Goal: Task Accomplishment & Management: Use online tool/utility

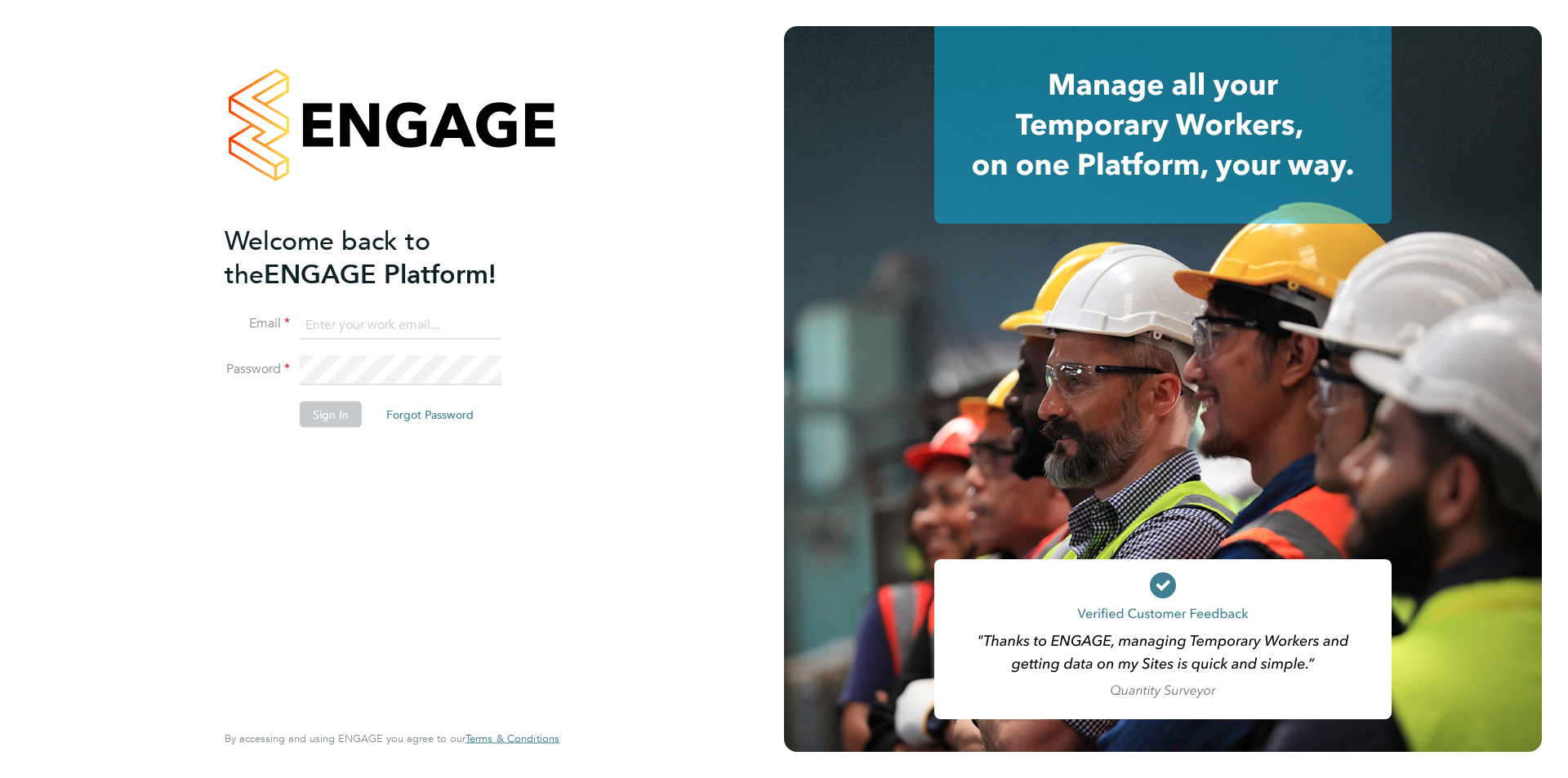
type input "[EMAIL_ADDRESS][DOMAIN_NAME]"
click at [325, 415] on button "Sign In" at bounding box center [331, 414] width 62 height 26
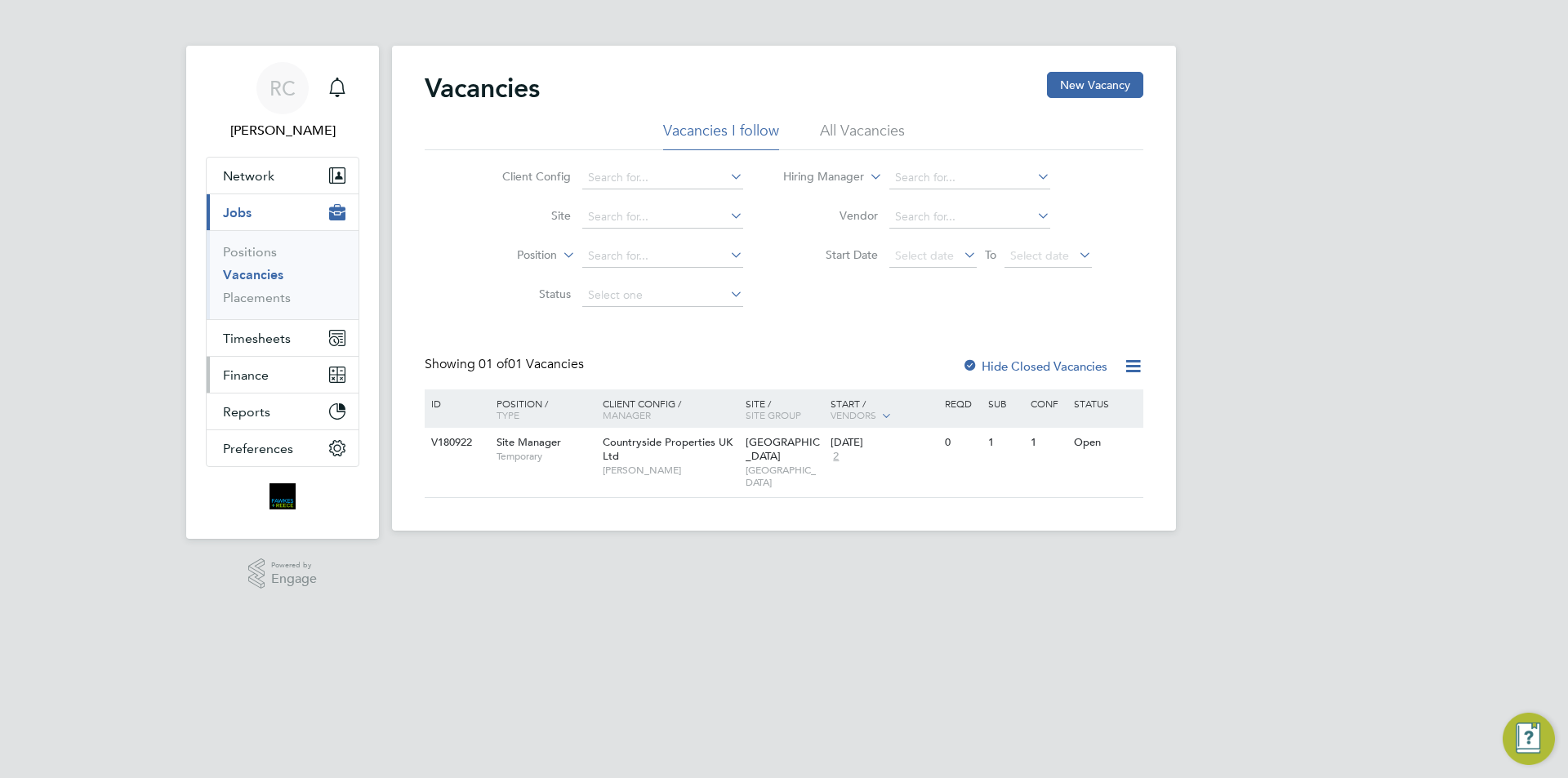
click at [263, 373] on span "Finance" at bounding box center [246, 375] width 45 height 15
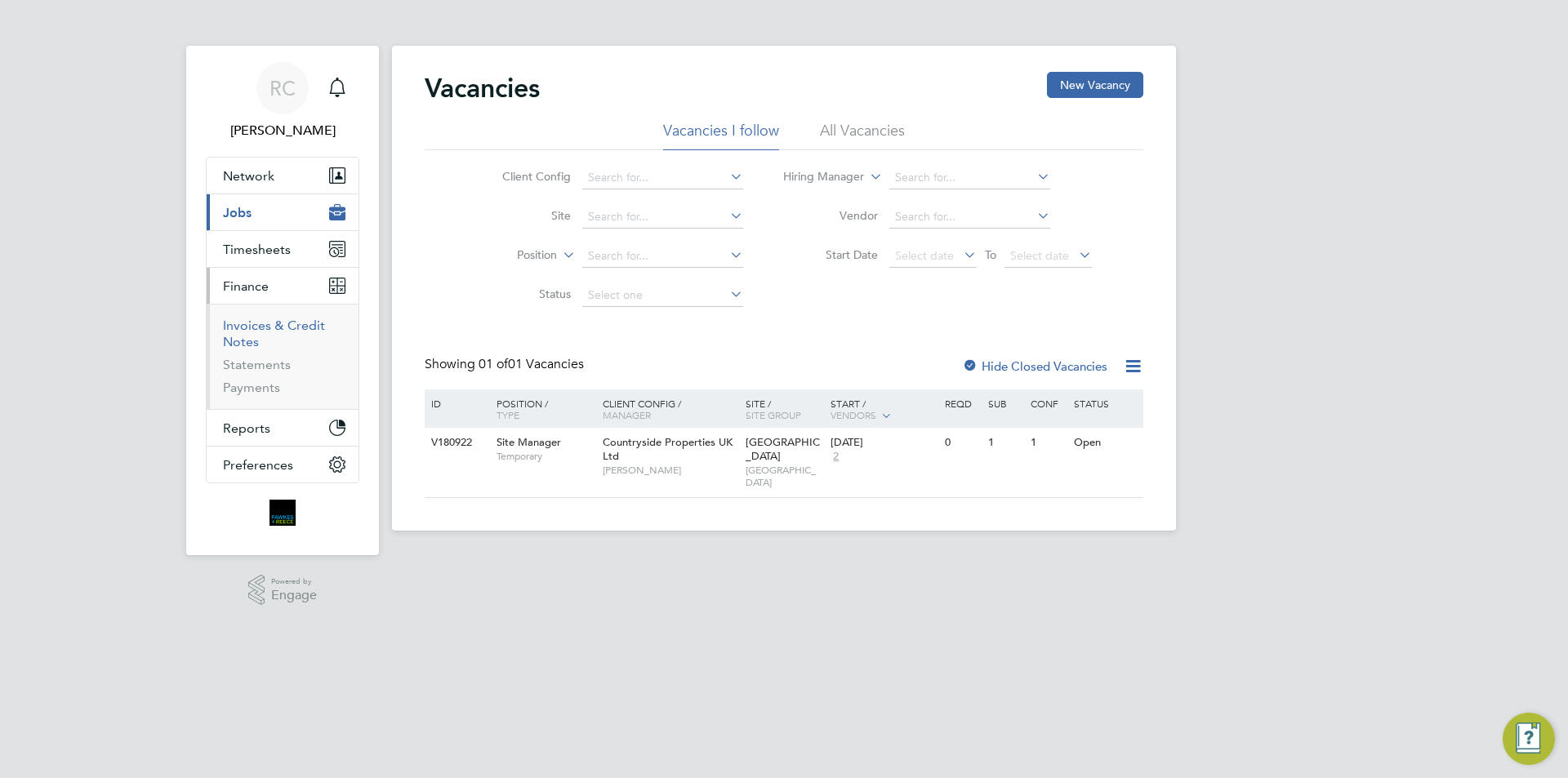
click at [279, 326] on link "Invoices & Credit Notes" at bounding box center [274, 334] width 102 height 32
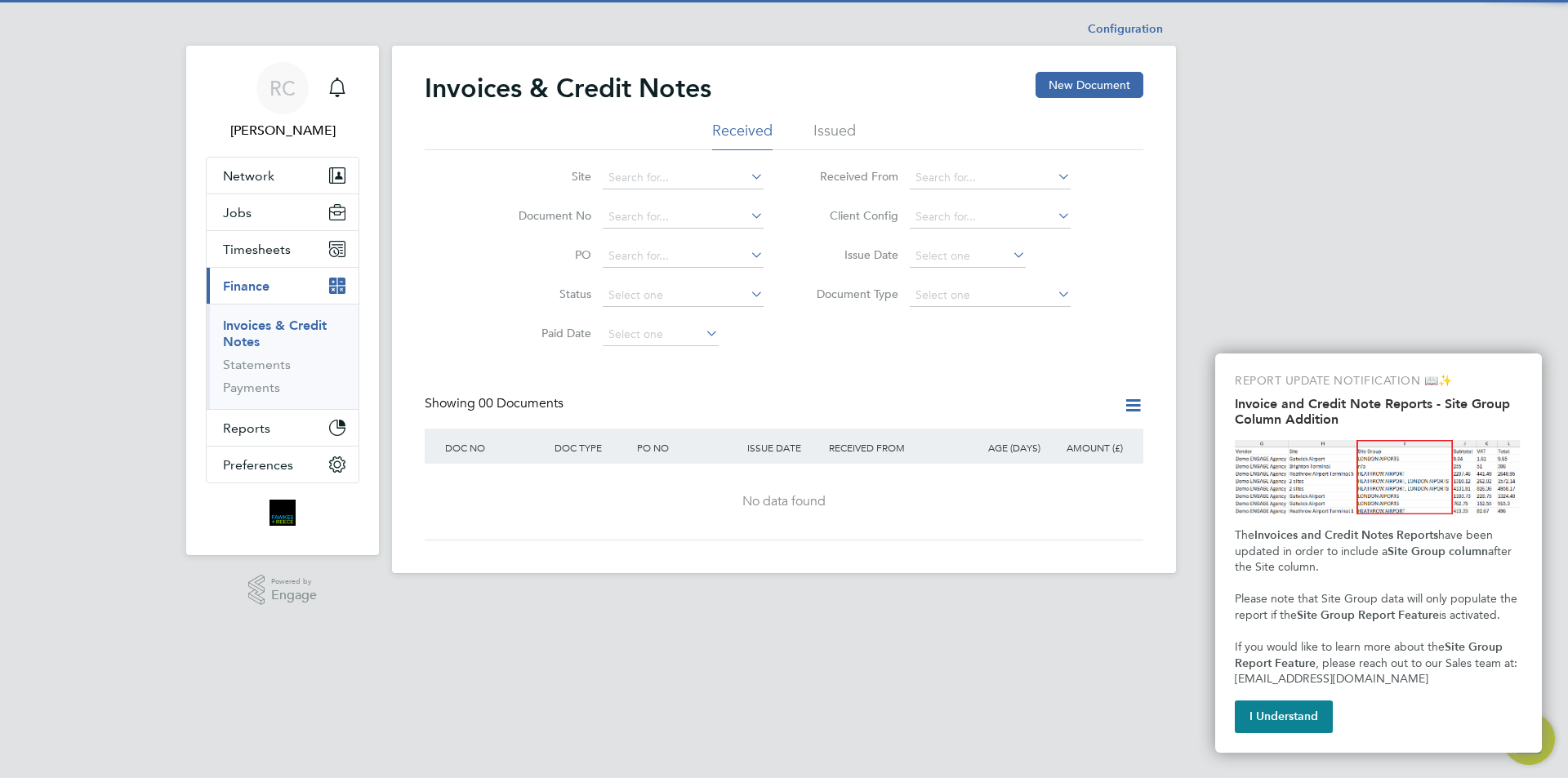
click at [842, 138] on li "Issued" at bounding box center [834, 135] width 43 height 29
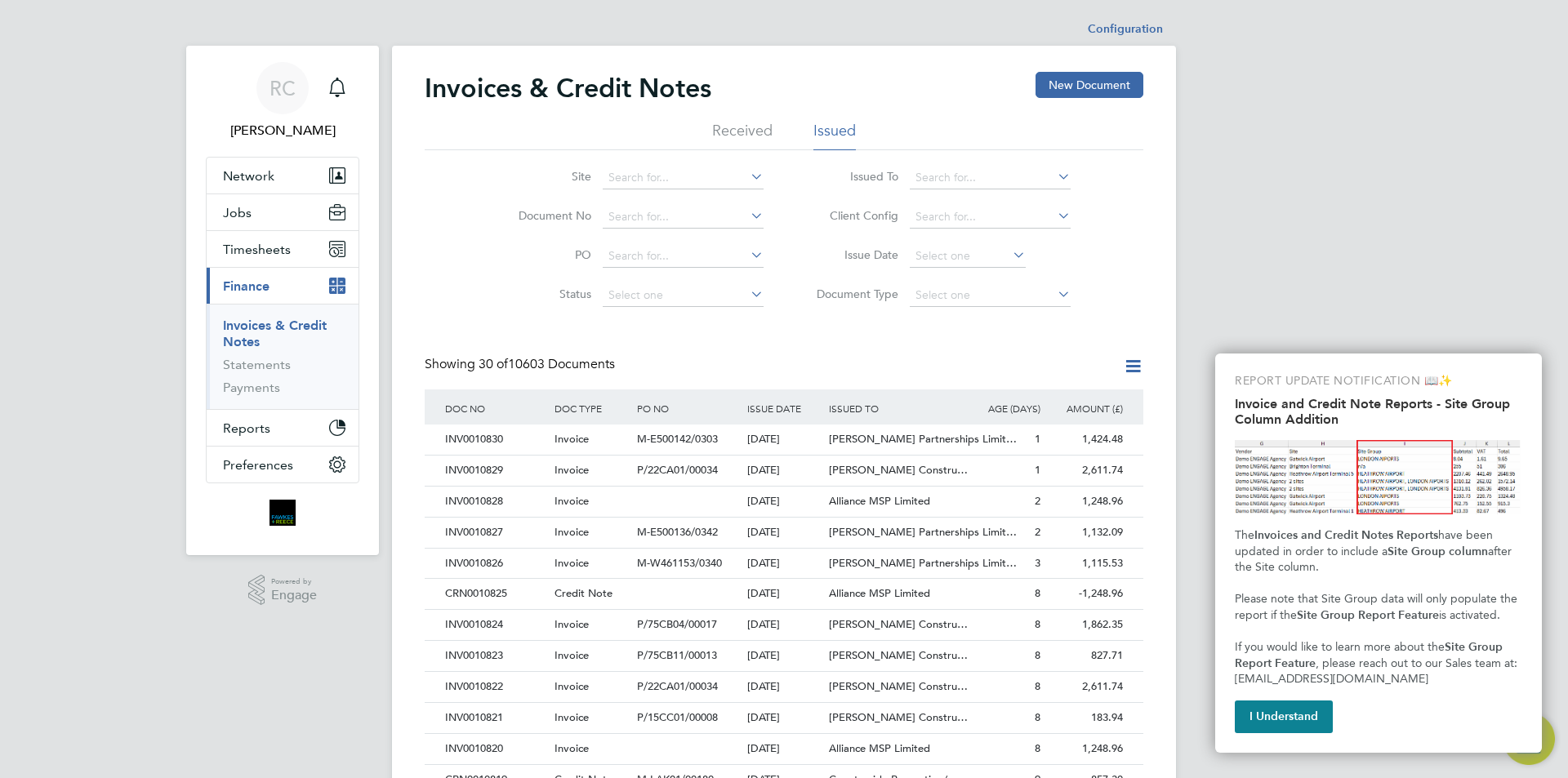
drag, startPoint x: 1237, startPoint y: 716, endPoint x: 1206, endPoint y: 659, distance: 64.9
click at [1237, 718] on button "I Understand" at bounding box center [1283, 717] width 98 height 33
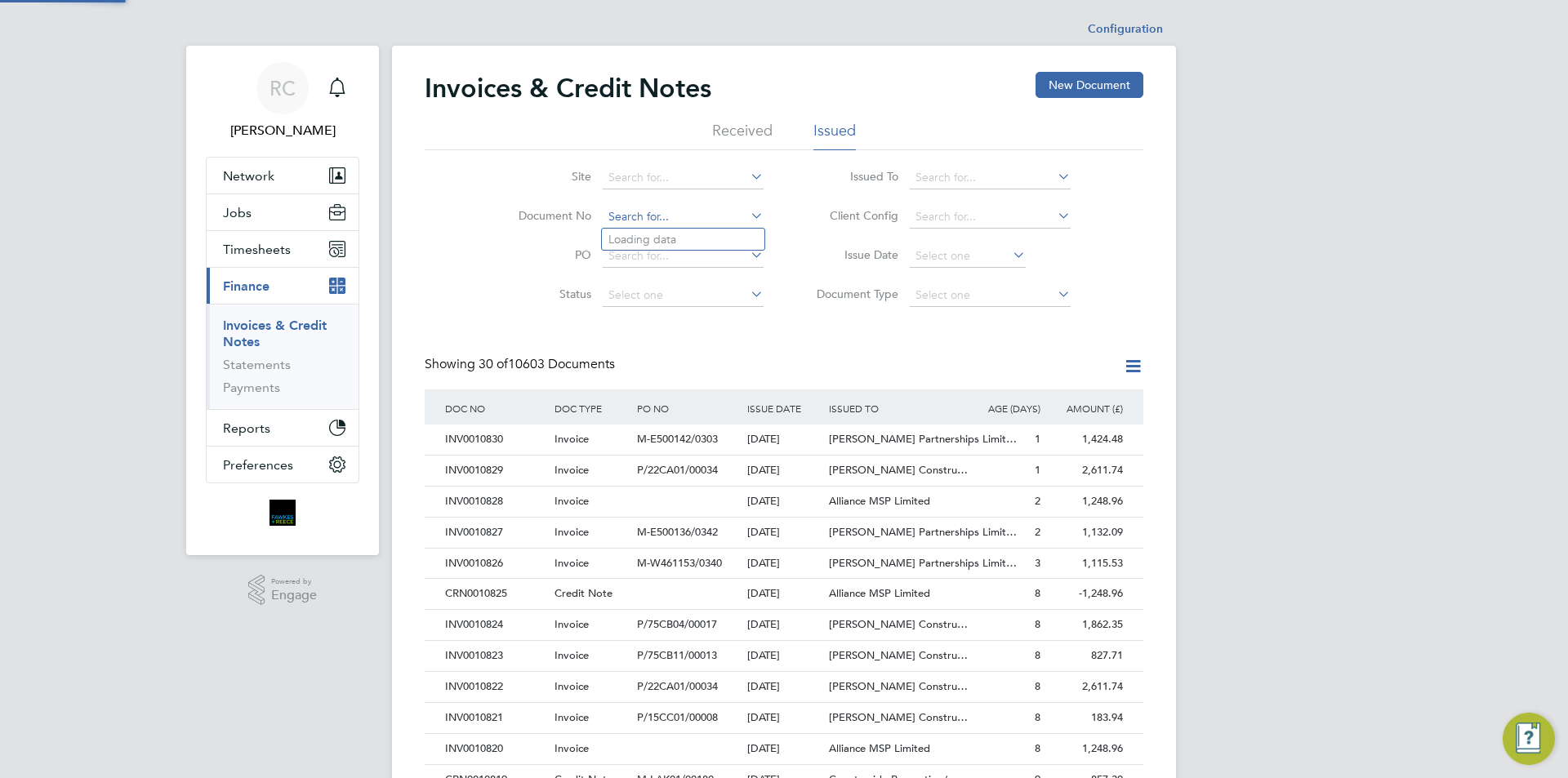
click at [690, 215] on input at bounding box center [683, 217] width 161 height 23
type input "INV0010709"
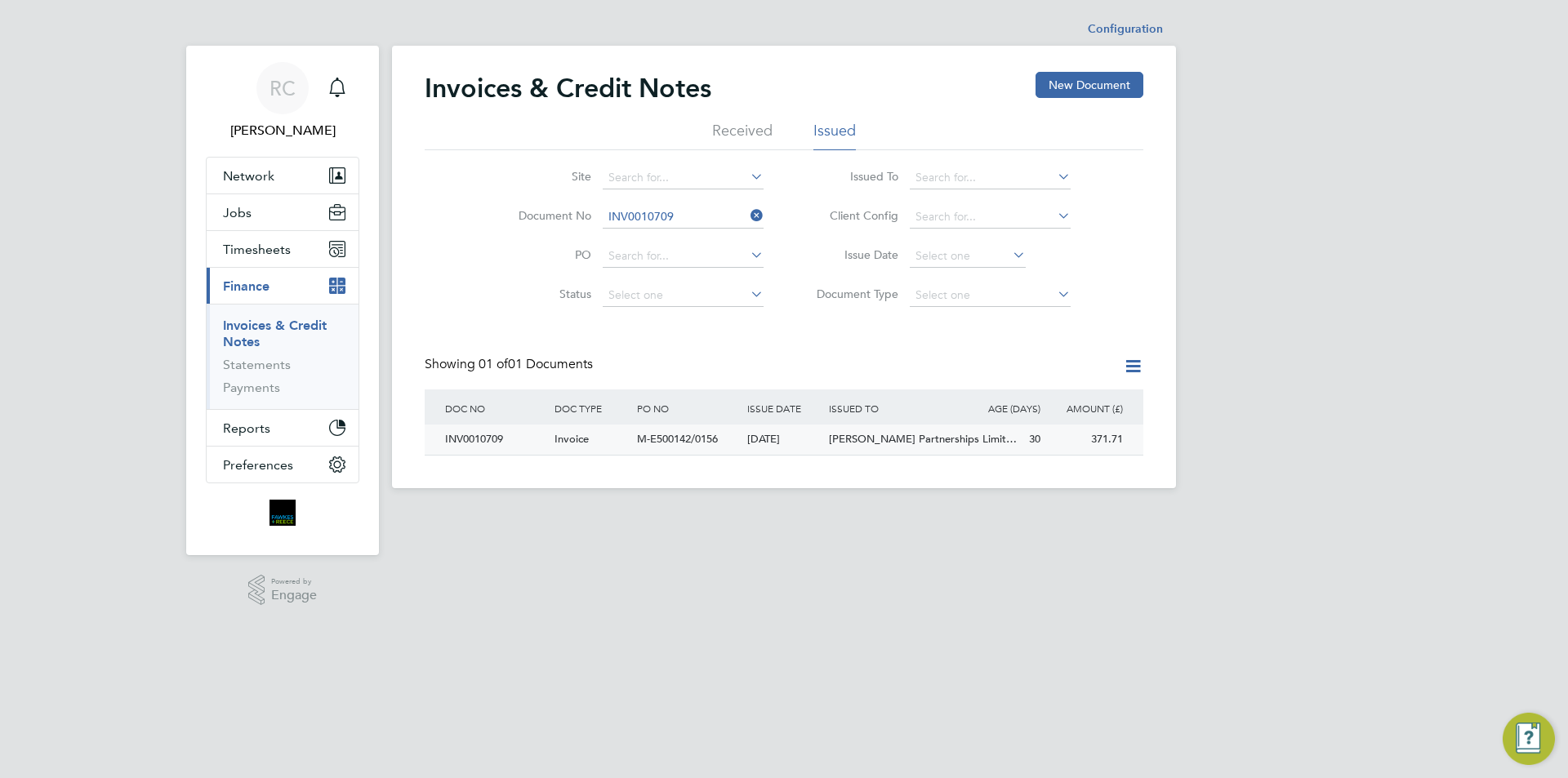
click at [654, 452] on div "M-E500142/0156" at bounding box center [687, 440] width 109 height 30
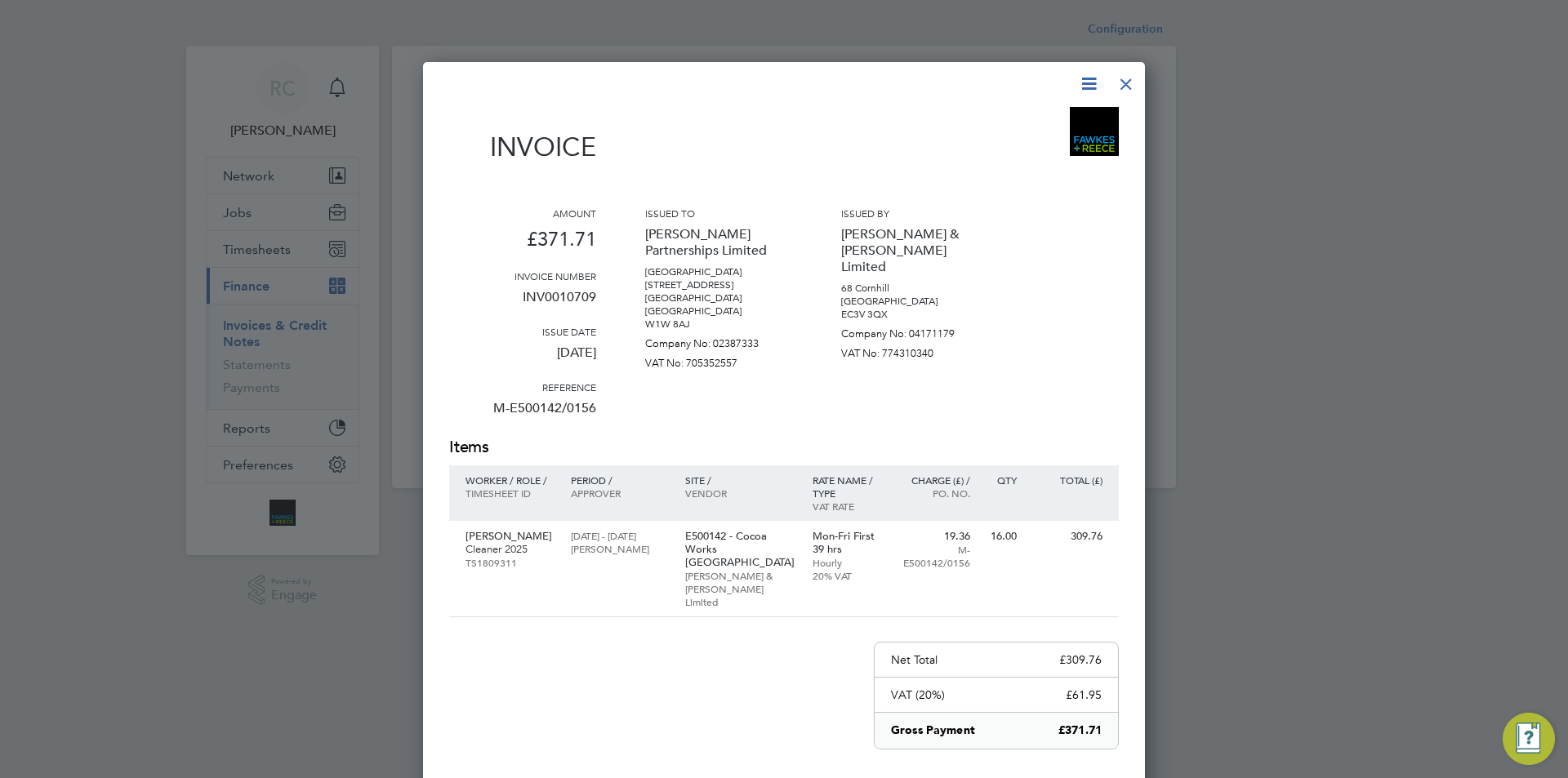
click at [1133, 90] on div at bounding box center [1126, 80] width 29 height 29
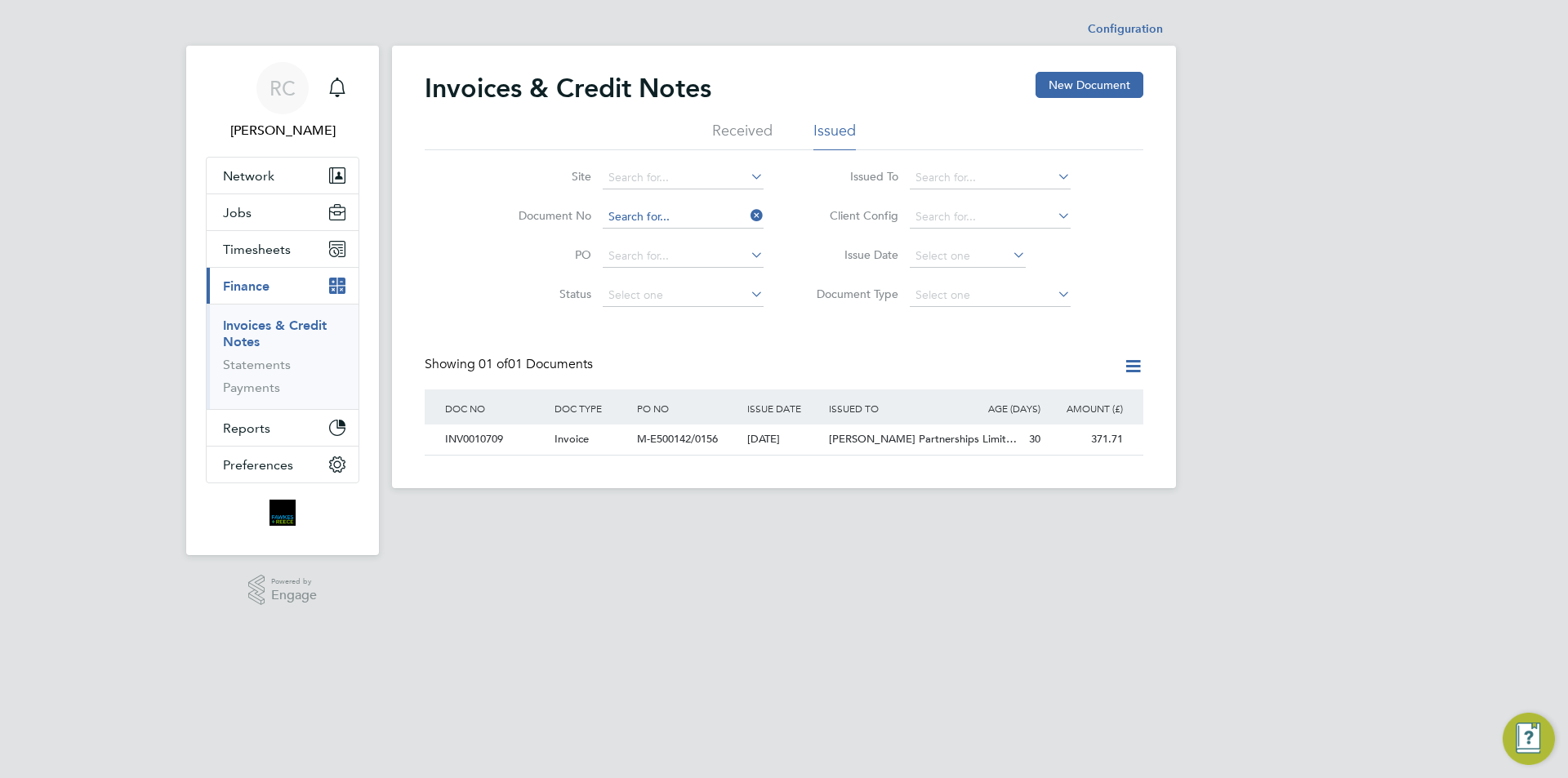
click at [701, 219] on input at bounding box center [683, 217] width 161 height 23
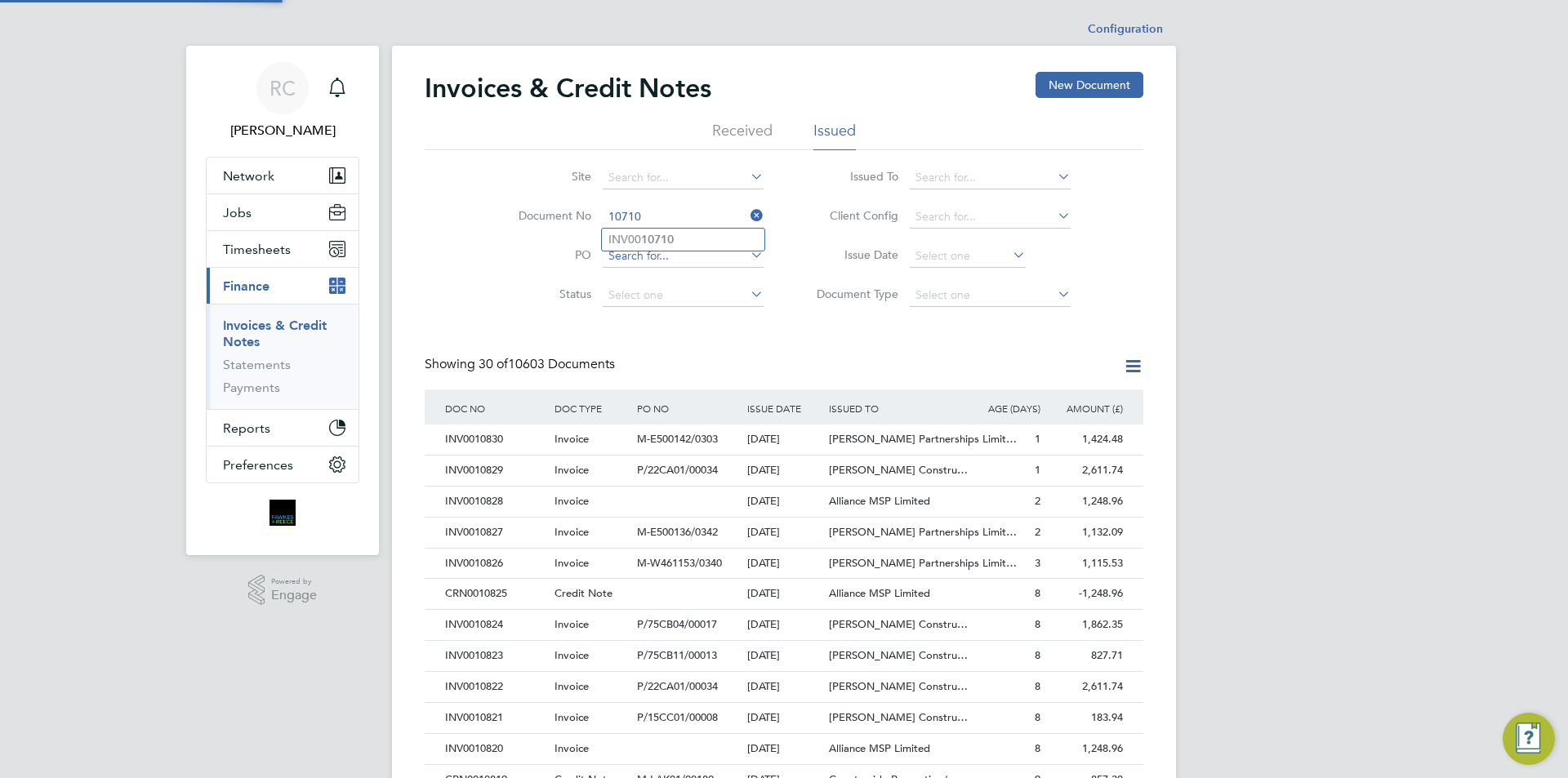
type input "INV0010710"
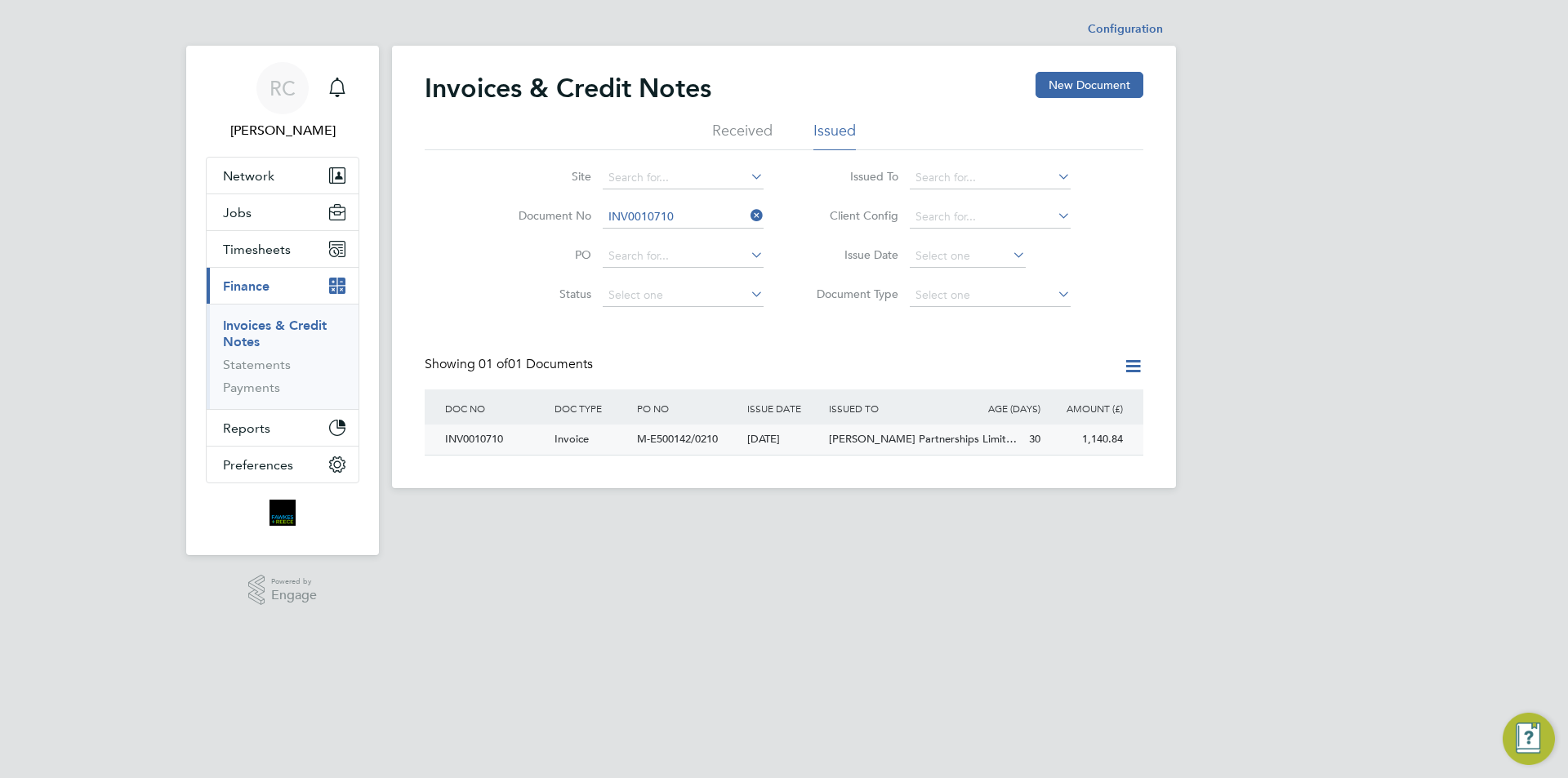
click at [805, 452] on div "[DATE]" at bounding box center [784, 440] width 82 height 30
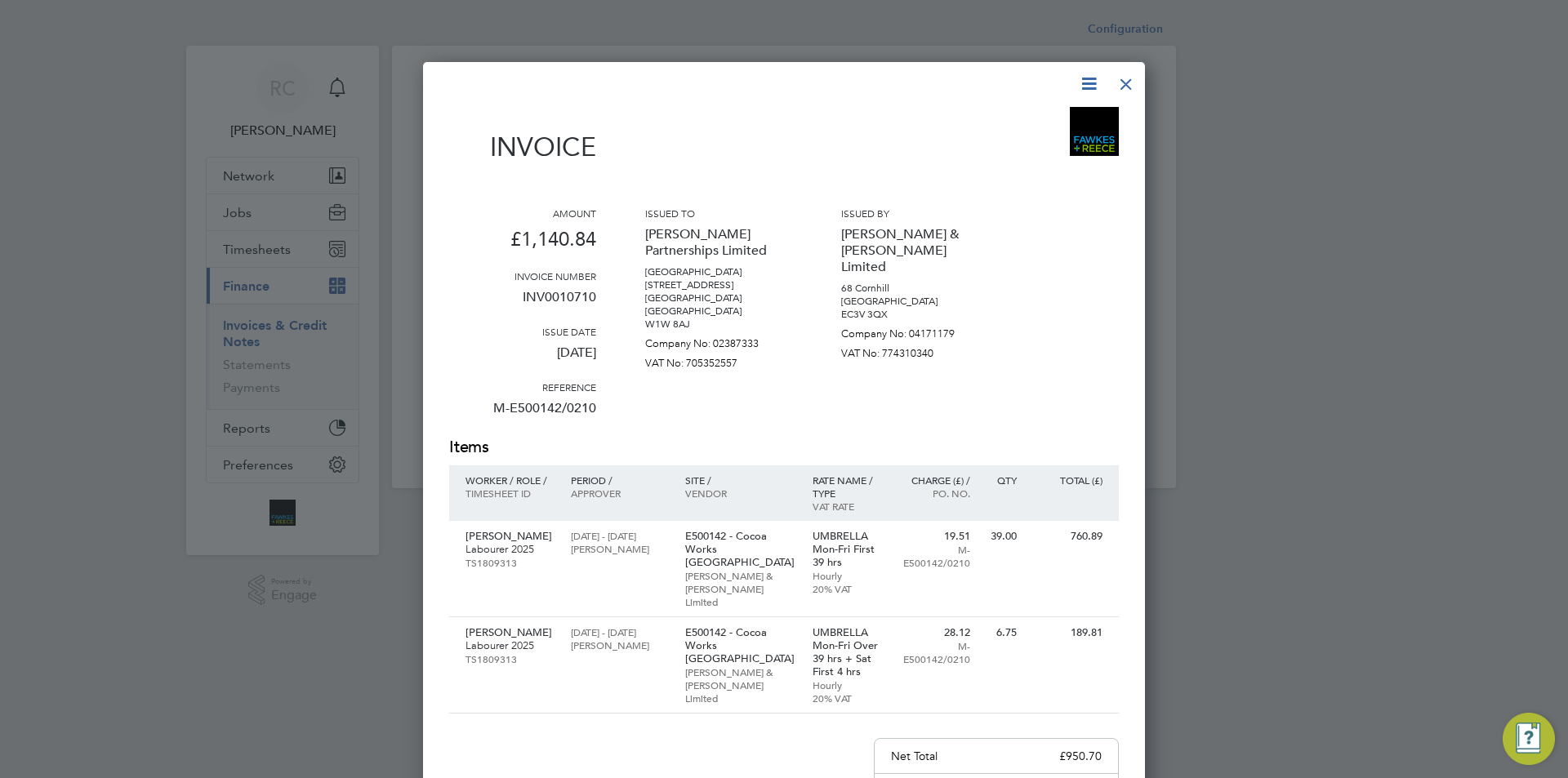
click at [1135, 79] on div at bounding box center [1126, 80] width 29 height 29
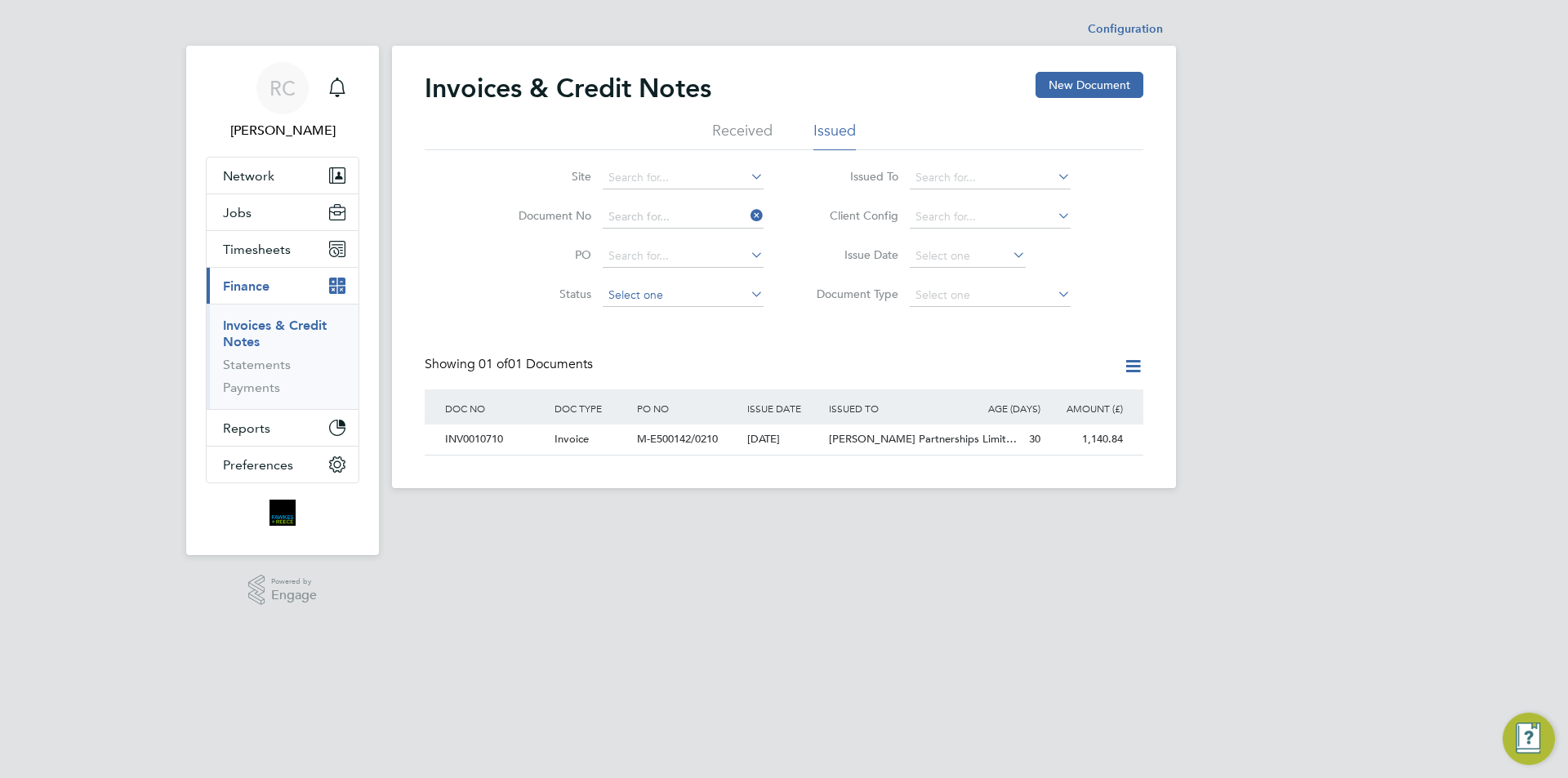
click at [624, 219] on input at bounding box center [683, 217] width 161 height 23
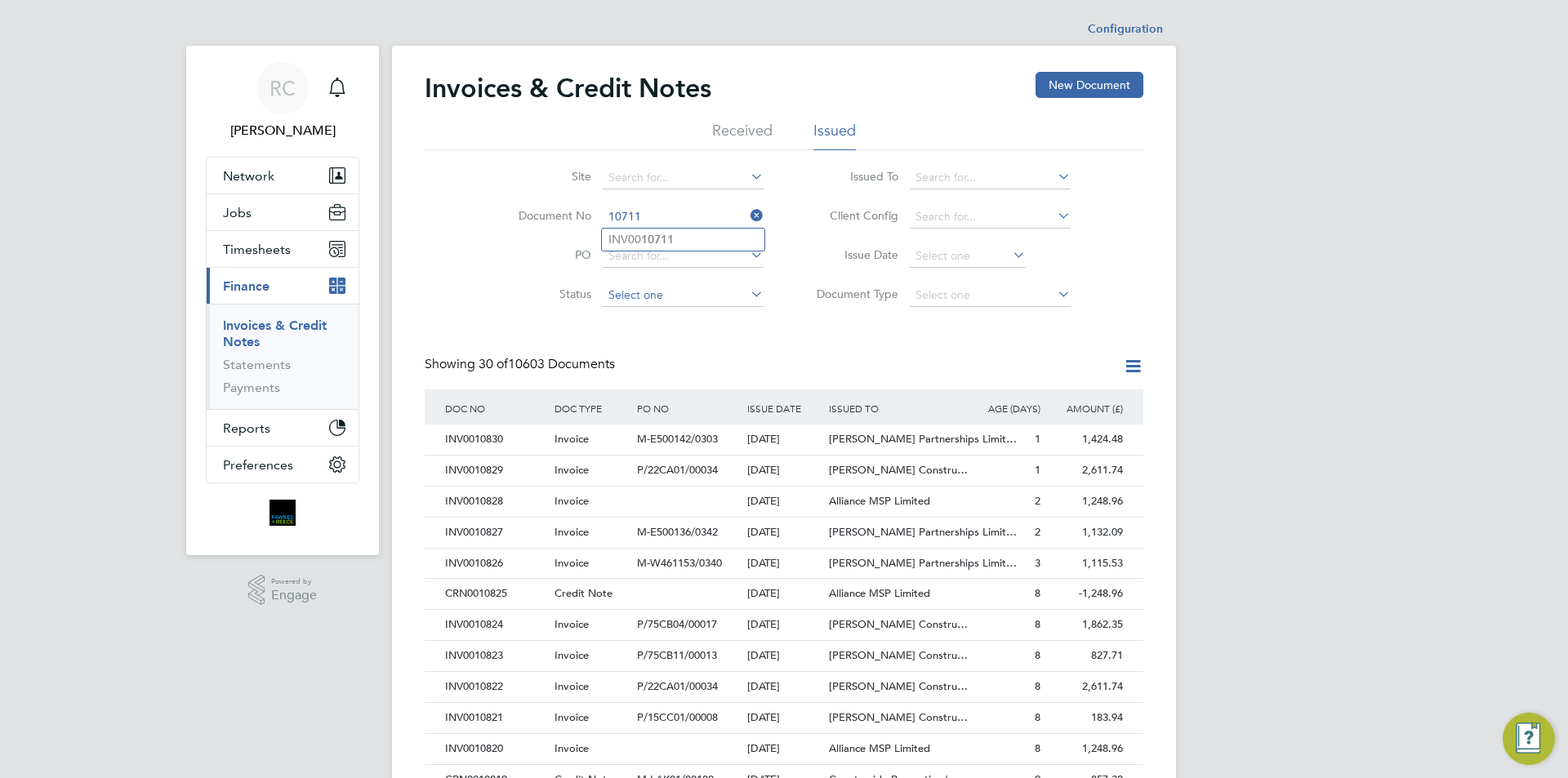
type input "INV0010711"
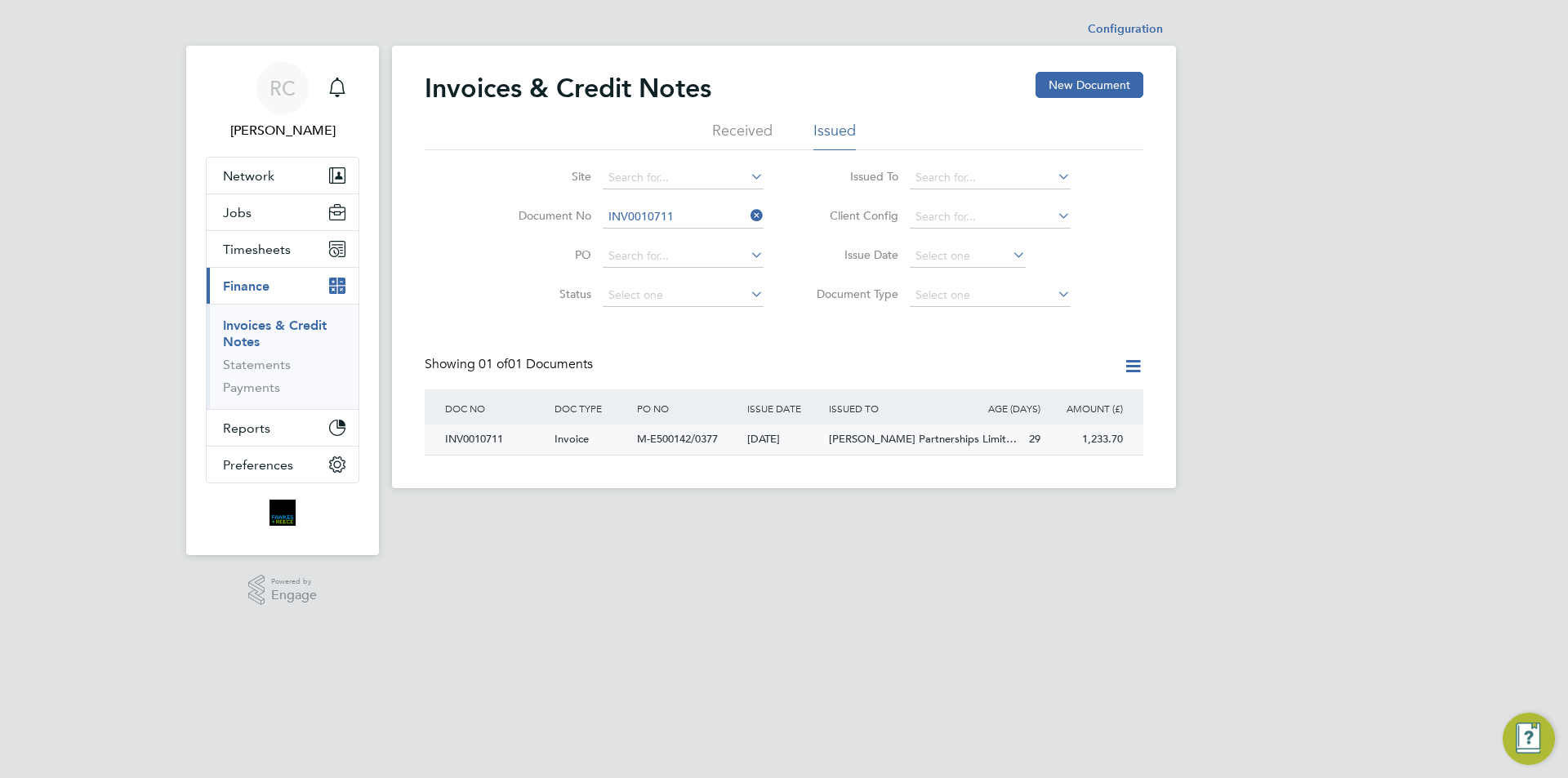
click at [676, 426] on div "M-E500142/0377" at bounding box center [687, 440] width 109 height 30
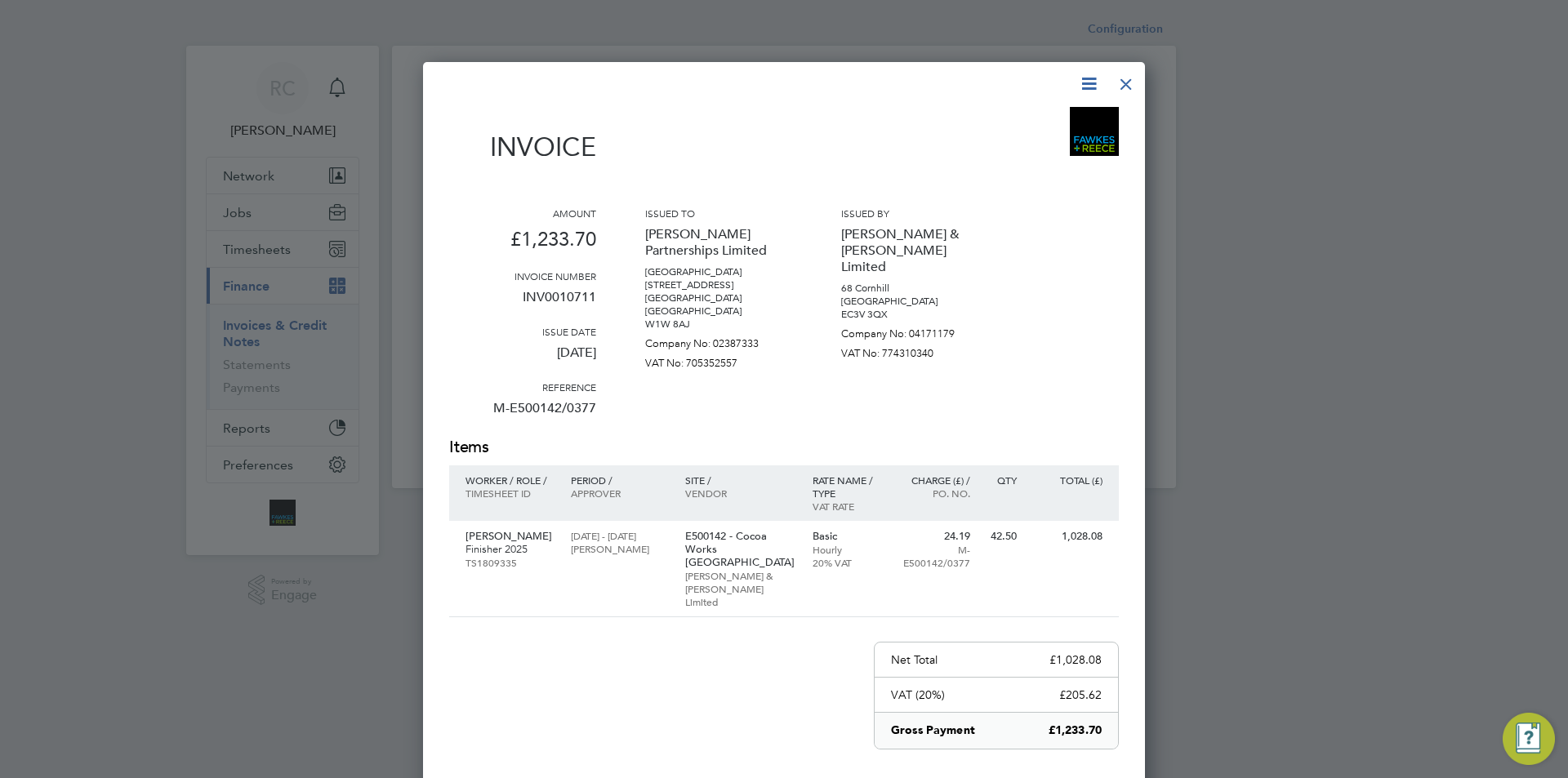
click at [1123, 86] on div at bounding box center [1126, 80] width 29 height 29
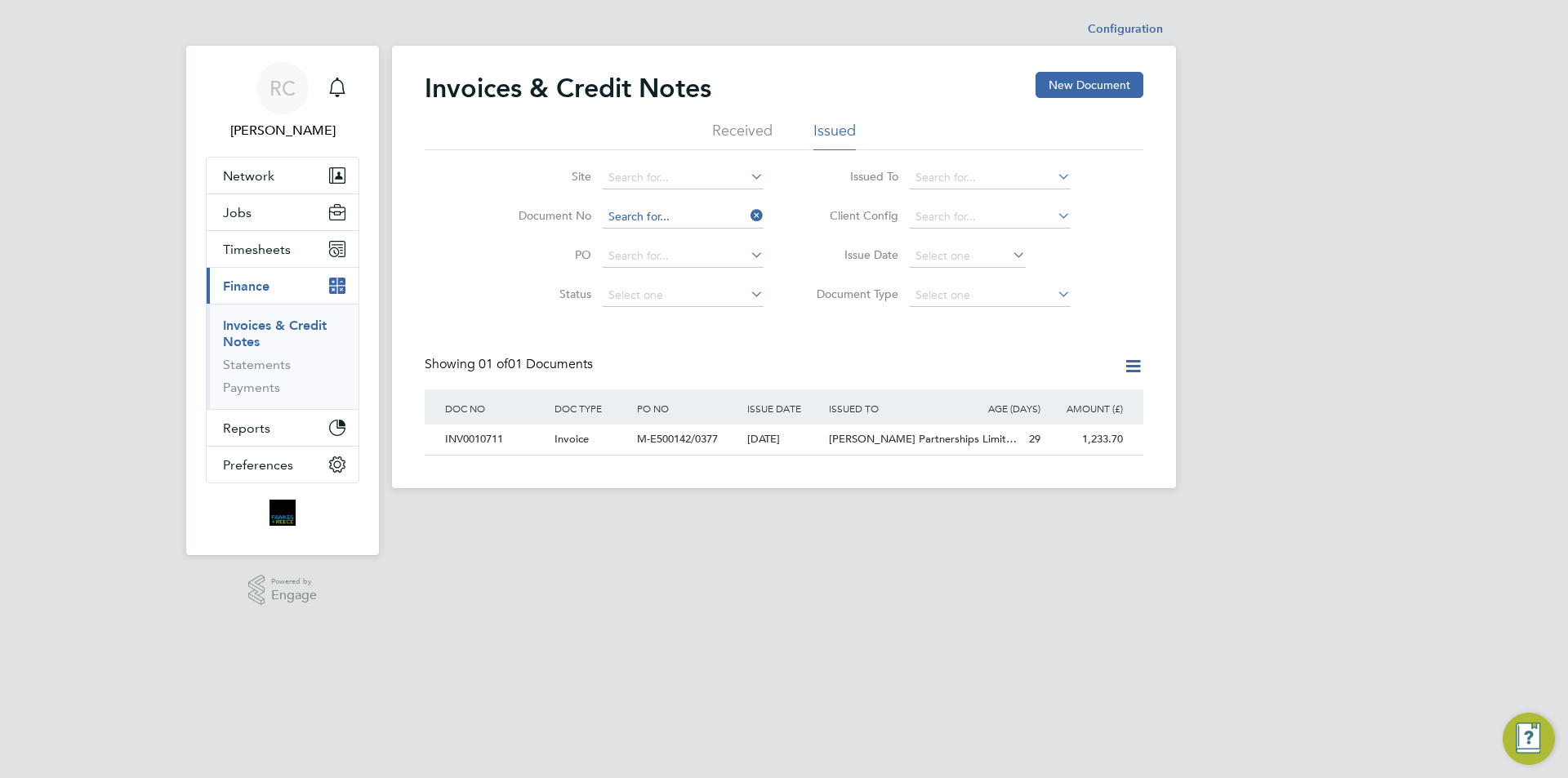
click at [679, 210] on input at bounding box center [683, 217] width 161 height 23
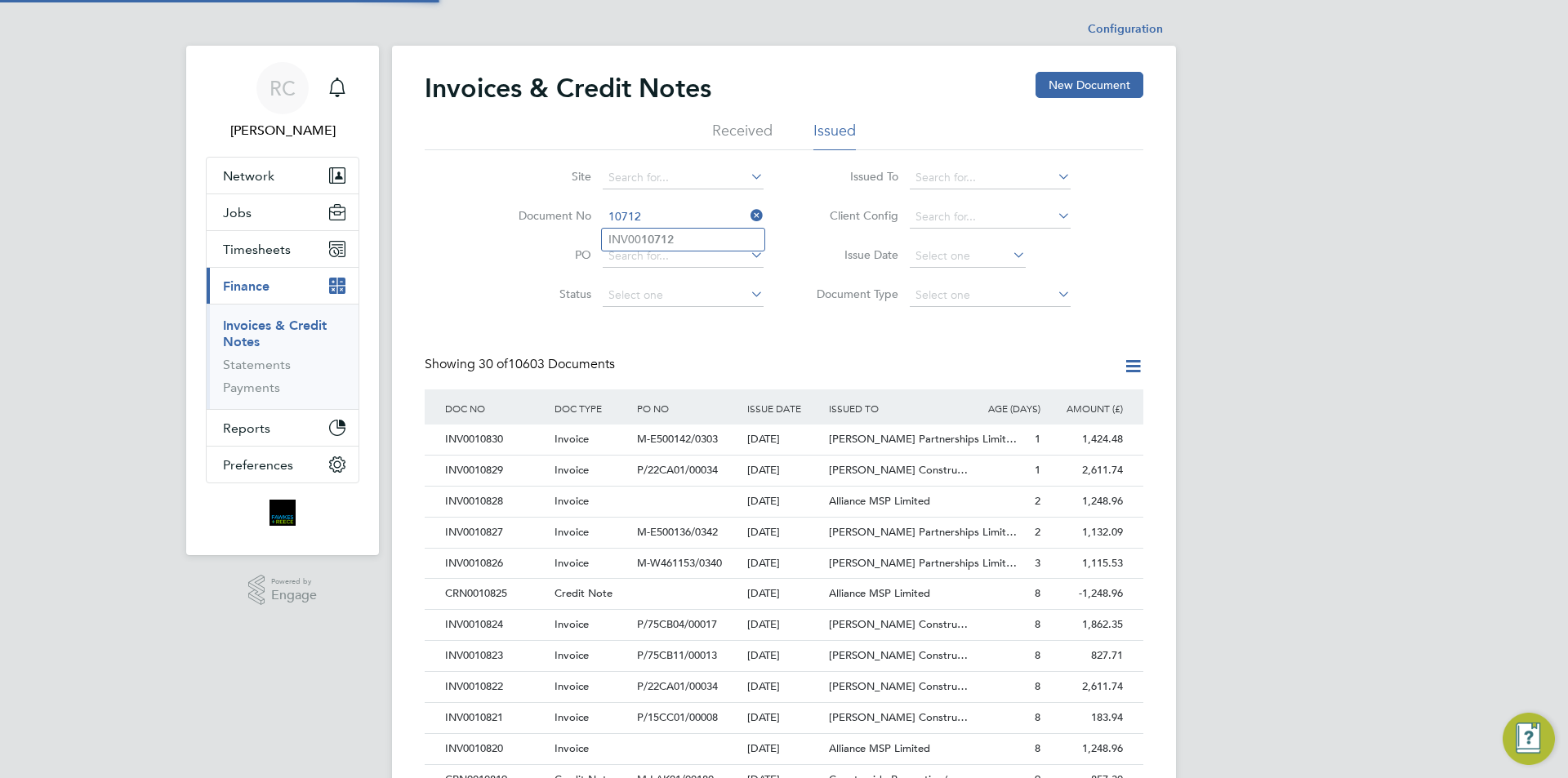
type input "INV0010712"
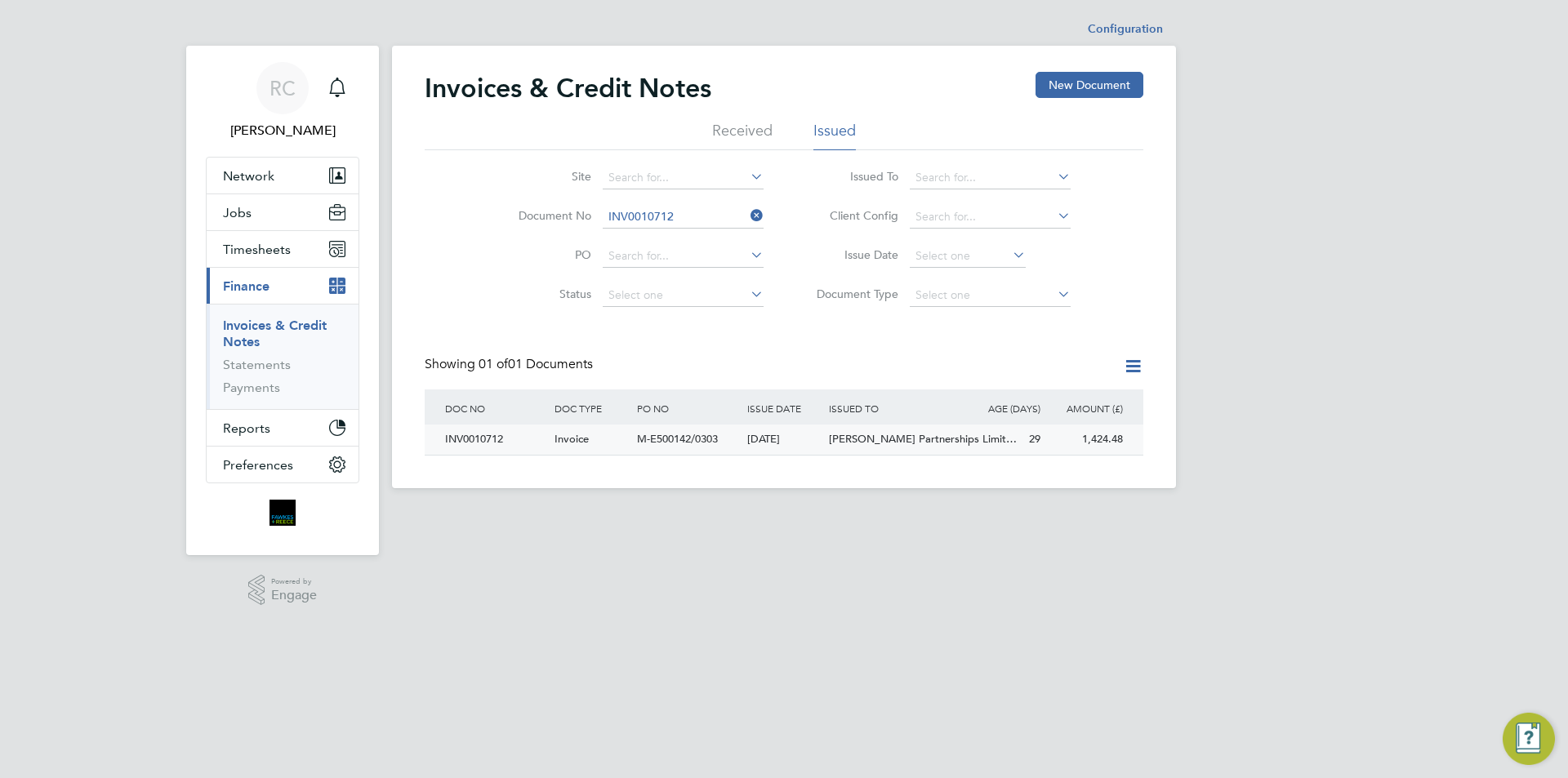
click at [781, 439] on div "[DATE]" at bounding box center [784, 440] width 82 height 30
